Goal: Check status: Check status

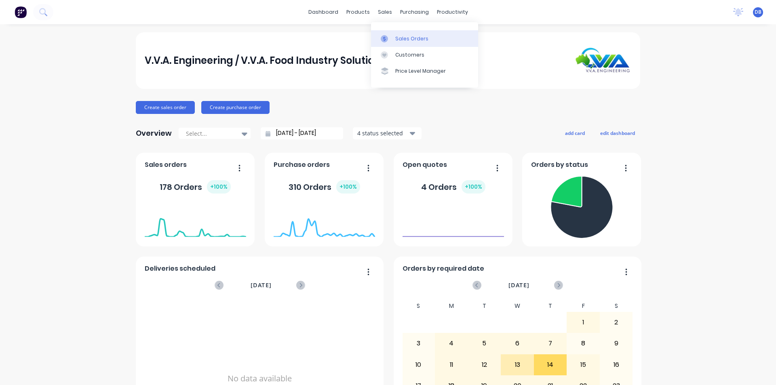
click at [395, 40] on div "Sales Orders" at bounding box center [411, 38] width 33 height 7
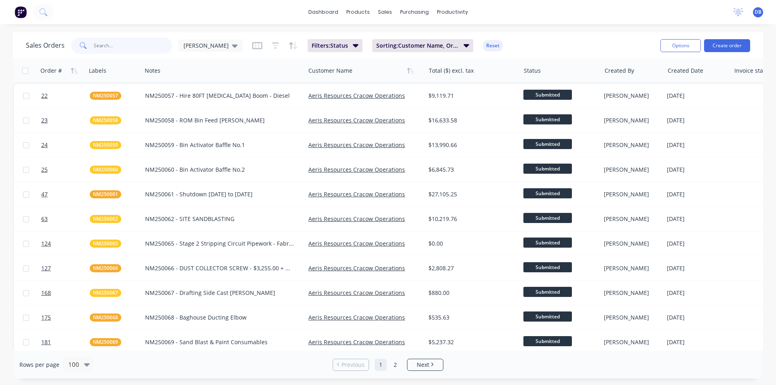
click at [144, 48] on input "text" at bounding box center [133, 46] width 79 height 16
type input "nes250040"
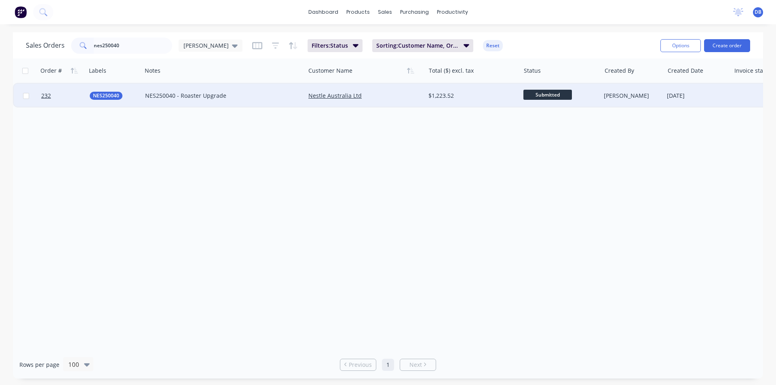
click at [402, 95] on div "Nestle Australia Ltd" at bounding box center [362, 96] width 108 height 8
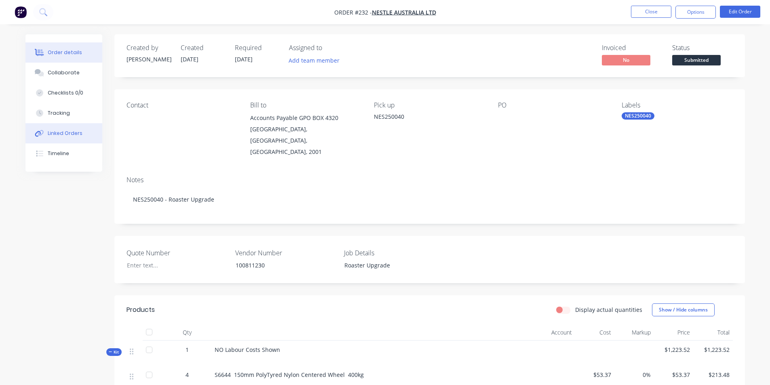
click at [61, 137] on button "Linked Orders" at bounding box center [63, 133] width 77 height 20
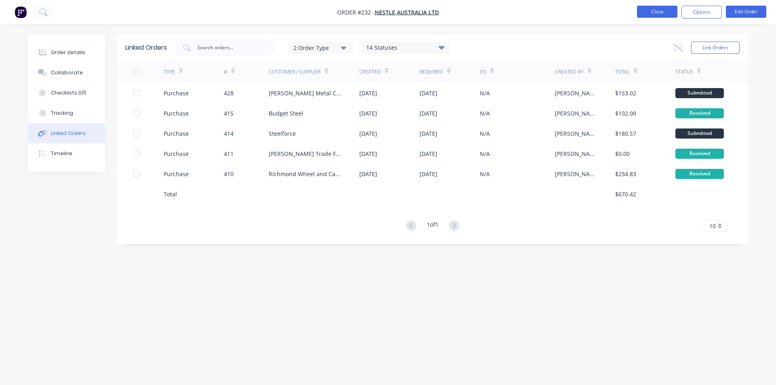
click at [665, 13] on button "Close" at bounding box center [657, 12] width 40 height 12
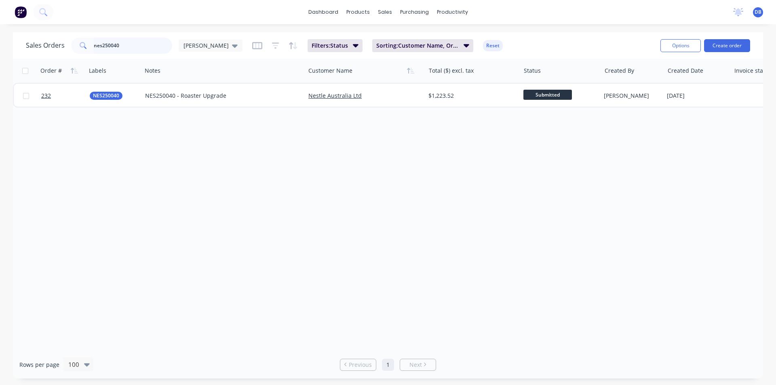
click at [125, 45] on input "nes250040" at bounding box center [133, 46] width 79 height 16
type input "n"
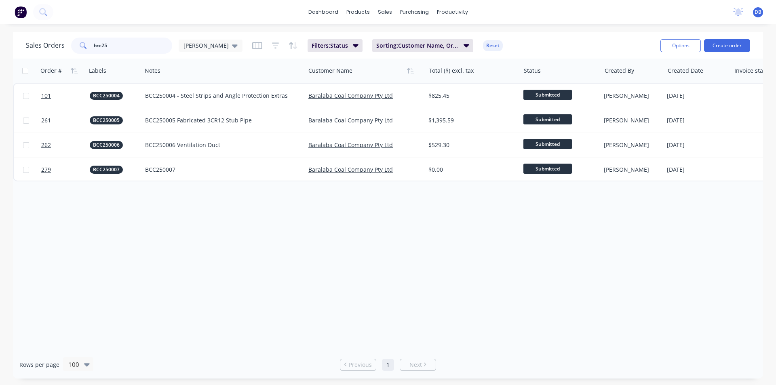
type input "bcc25"
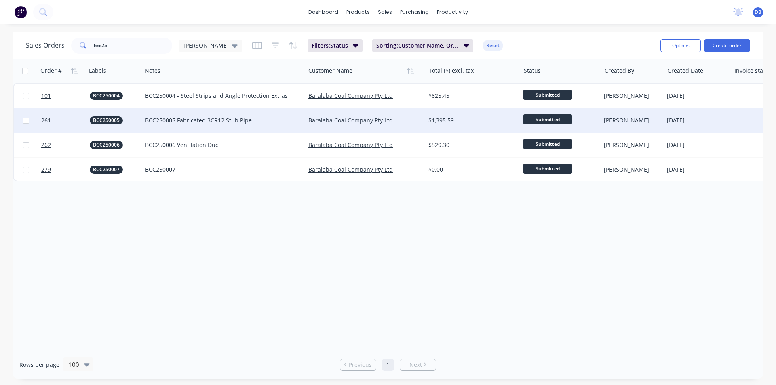
click at [494, 117] on div "$1,395.59" at bounding box center [470, 120] width 84 height 8
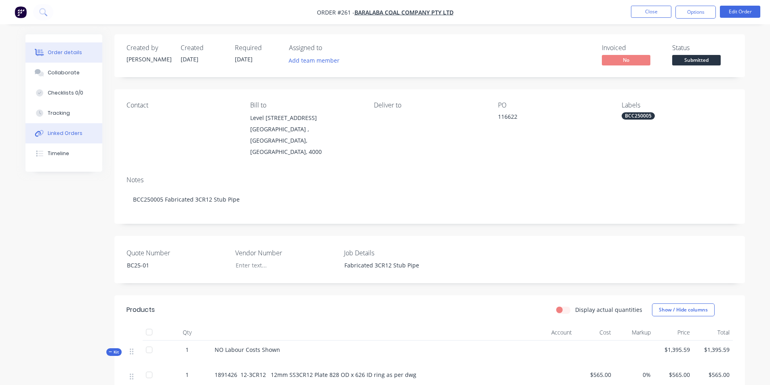
click at [76, 135] on div "Linked Orders" at bounding box center [65, 133] width 35 height 7
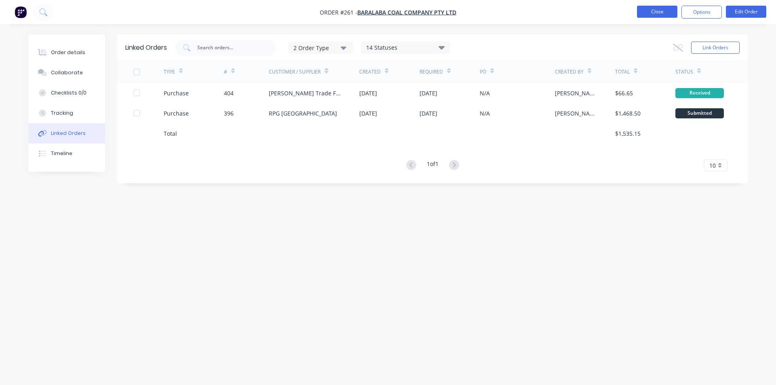
click at [651, 11] on button "Close" at bounding box center [657, 12] width 40 height 12
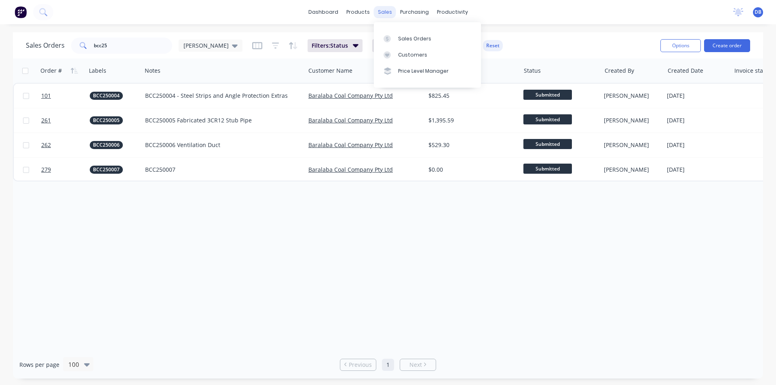
click at [380, 11] on div "sales" at bounding box center [385, 12] width 22 height 12
click at [399, 40] on div "Sales Orders" at bounding box center [414, 38] width 33 height 7
click at [402, 35] on div "Sales Orders" at bounding box center [414, 38] width 33 height 7
click at [401, 36] on div "Sales Orders" at bounding box center [414, 38] width 33 height 7
click at [603, 43] on div "Sales Orders bcc25 Darren Filters: Status Sorting: Customer Name, Order # Reset" at bounding box center [340, 46] width 628 height 20
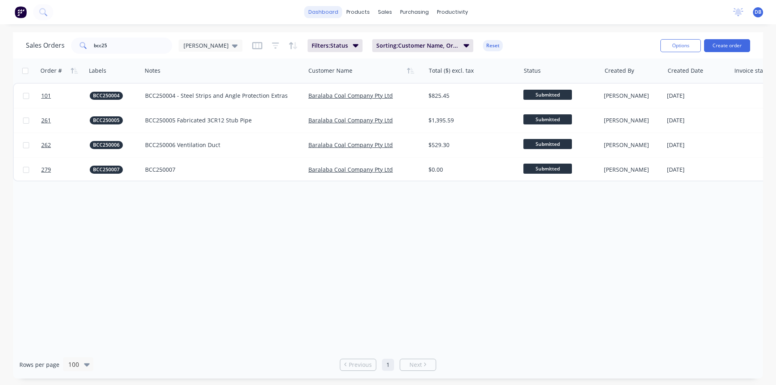
click at [332, 14] on link "dashboard" at bounding box center [323, 12] width 38 height 12
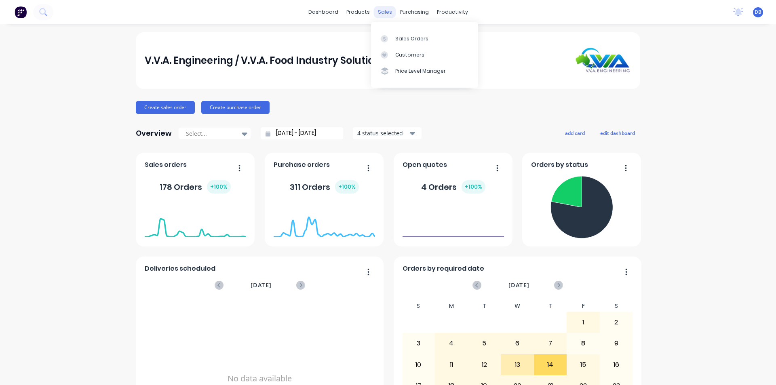
click at [382, 13] on div "sales" at bounding box center [385, 12] width 22 height 12
click at [393, 37] on link "Sales Orders" at bounding box center [424, 38] width 107 height 16
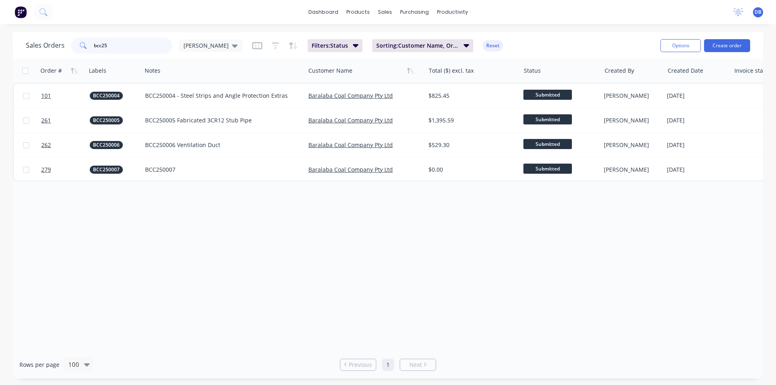
click at [122, 45] on input "bcc25" at bounding box center [133, 46] width 79 height 16
type input "b"
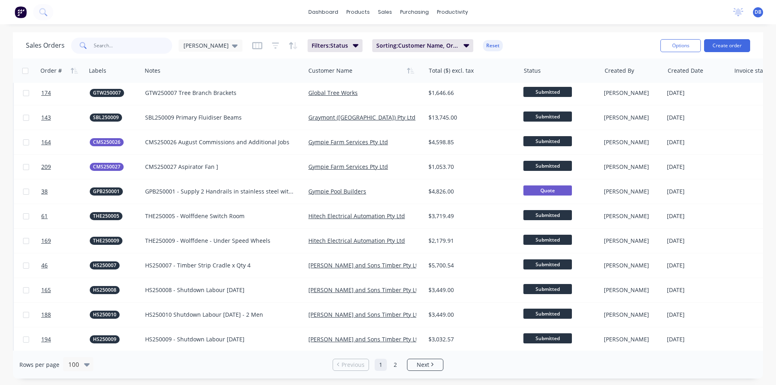
scroll to position [970, 0]
